Goal: Find specific page/section: Find specific page/section

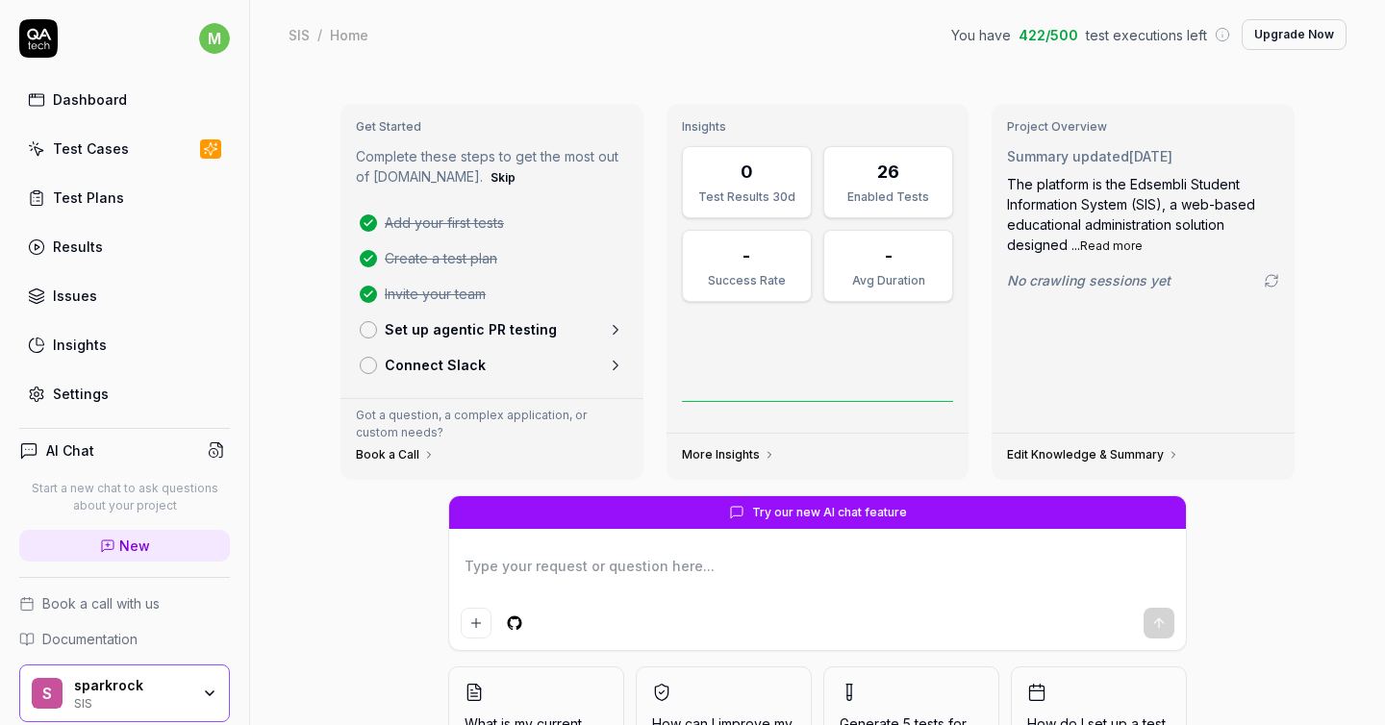
type textarea "*"
click at [219, 38] on html "m Dashboard Test Cases Test Plans Results Issues Insights Settings AI Chat Star…" at bounding box center [692, 362] width 1385 height 725
click at [37, 37] on html "m Dashboard Test Cases Test Plans Results Issues Insights Settings AI Chat Star…" at bounding box center [692, 362] width 1385 height 725
click at [44, 42] on icon at bounding box center [38, 38] width 38 height 38
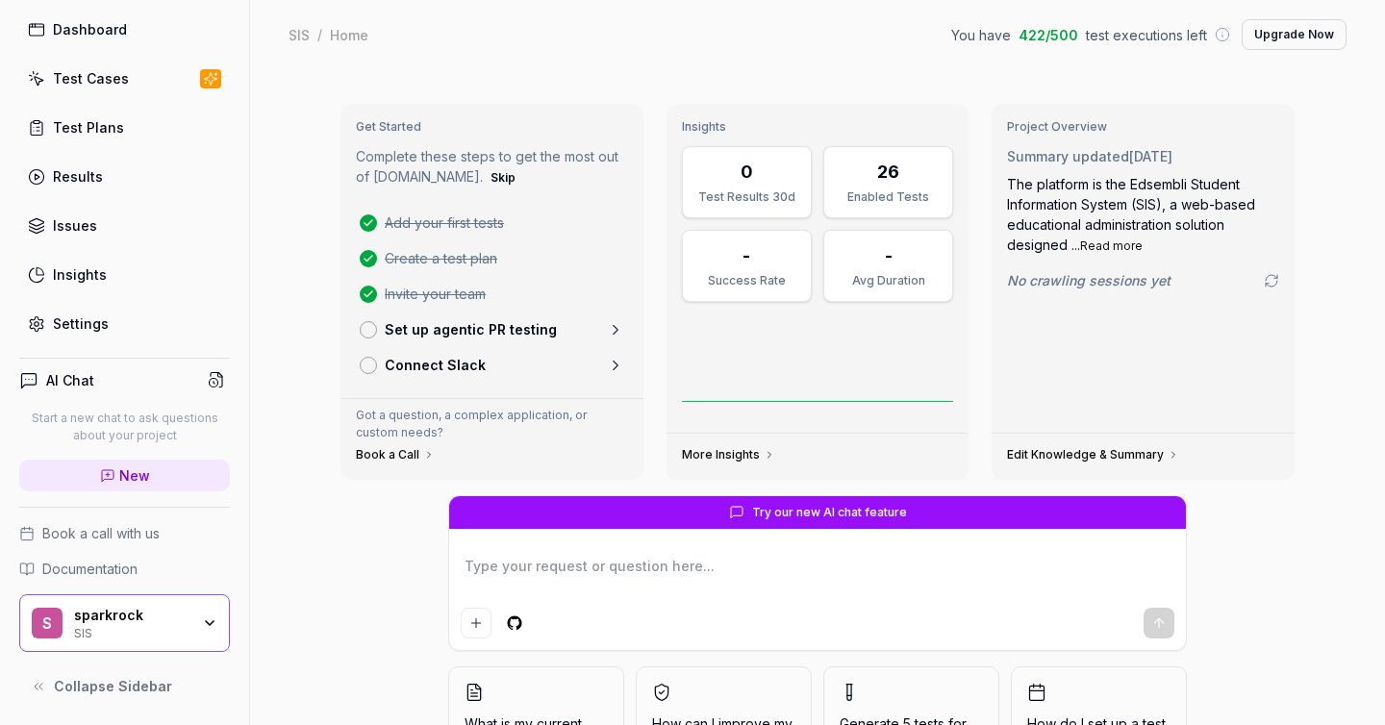
click at [92, 68] on div "Test Cases" at bounding box center [91, 78] width 76 height 20
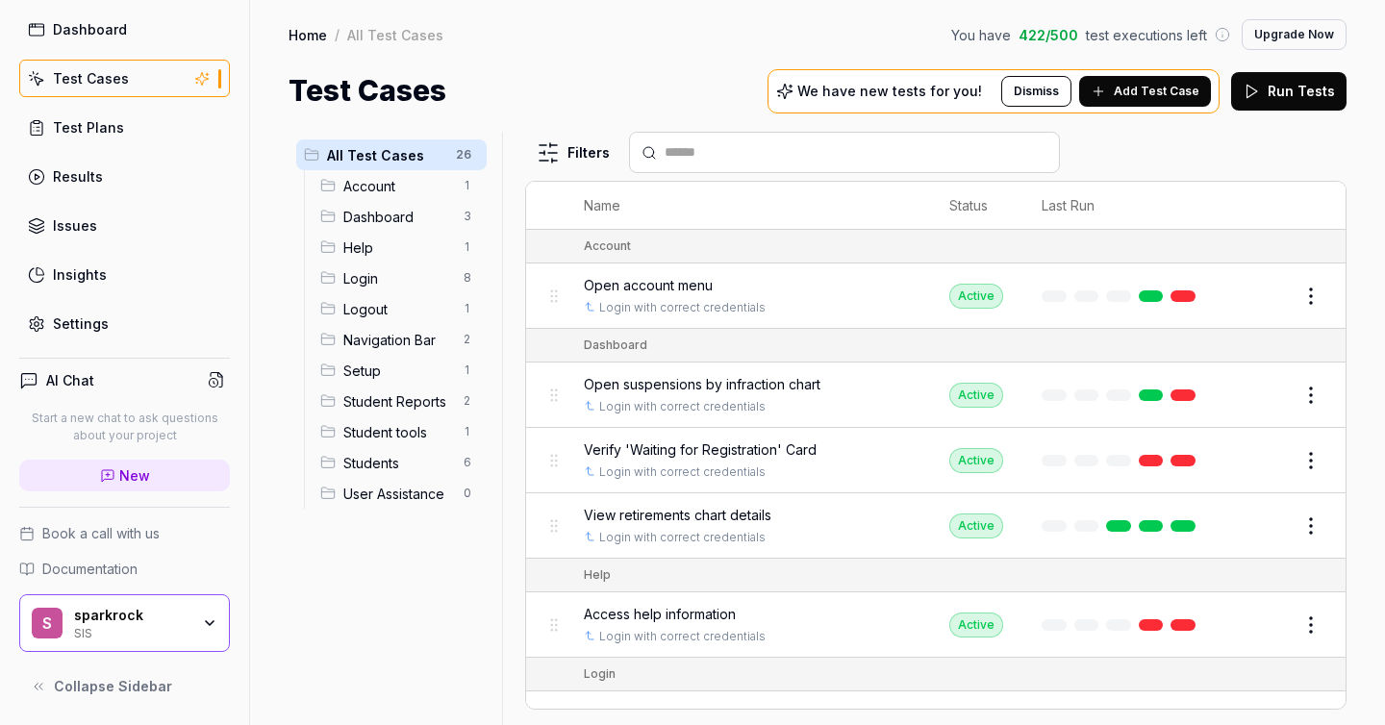
click at [132, 556] on div "AI Chat Start a new chat to ask questions about your project New Book a call wi…" at bounding box center [124, 524] width 249 height 364
click at [130, 566] on span "Documentation" at bounding box center [89, 569] width 95 height 20
